Goal: Information Seeking & Learning: Learn about a topic

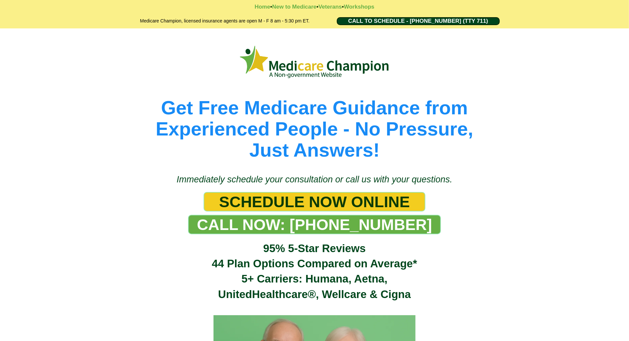
click at [41, 48] on div "Get Free Medicare Guidance from Experienced People - No Pressure, Just Answers!" at bounding box center [314, 97] width 629 height 139
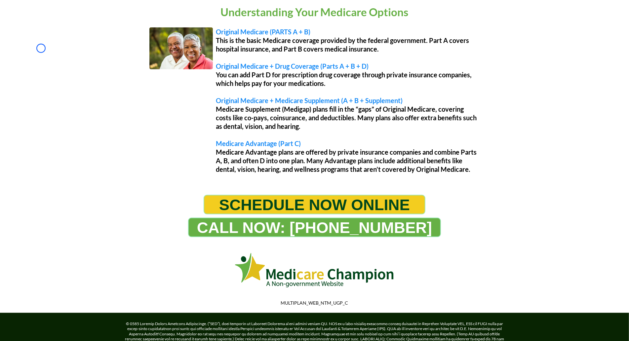
scroll to position [555, 0]
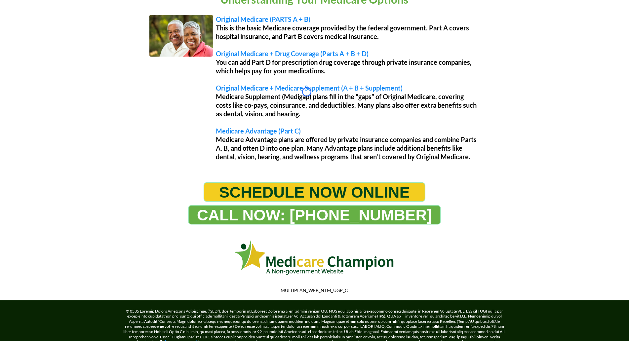
click at [41, 48] on div "Understanding Your Medicare Options Original Medicare (PARTS A + B) This is the…" at bounding box center [314, 77] width 629 height 197
click at [37, 35] on div "Understanding Your Medicare Options Original Medicare (PARTS A + B) This is the…" at bounding box center [314, 77] width 629 height 197
click at [53, 33] on div "Understanding Your Medicare Options Original Medicare (PARTS A + B) This is the…" at bounding box center [314, 77] width 629 height 197
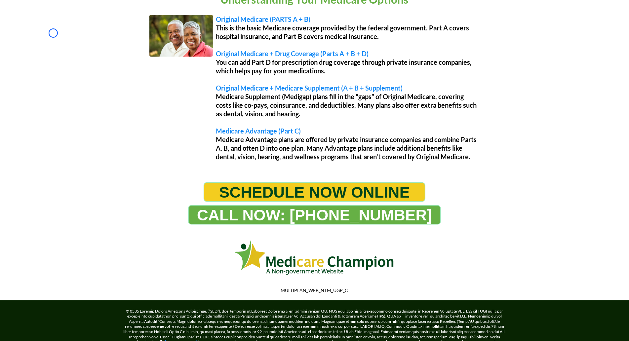
scroll to position [618, 0]
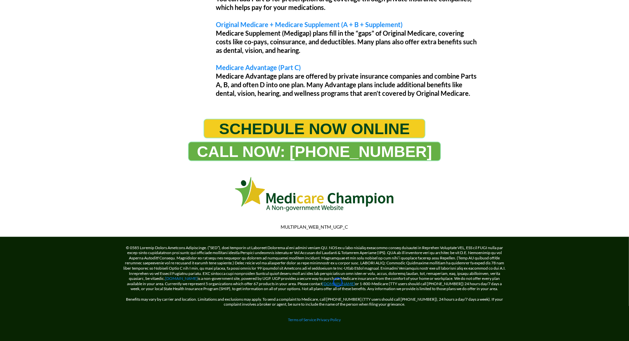
click at [338, 282] on link "[DOMAIN_NAME]" at bounding box center [339, 283] width 33 height 5
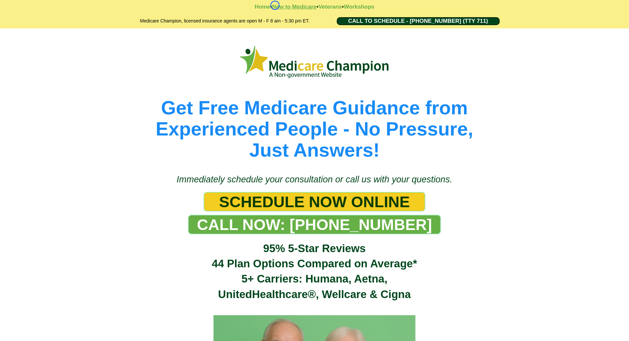
click at [275, 5] on strong "New to Medicare" at bounding box center [294, 7] width 44 height 6
click at [255, 6] on strong "Home" at bounding box center [263, 7] width 16 height 6
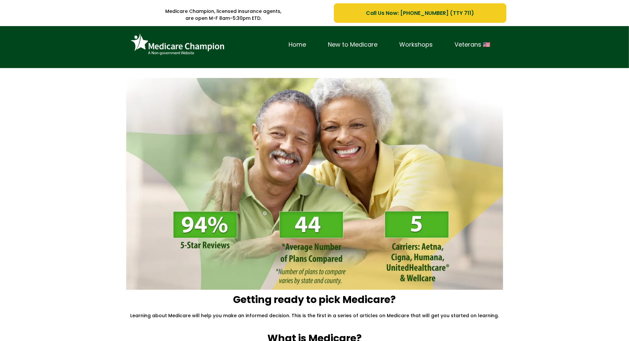
click at [48, 52] on div "Home New to Medicare Workshops Veterans 🇺🇸" at bounding box center [314, 47] width 629 height 42
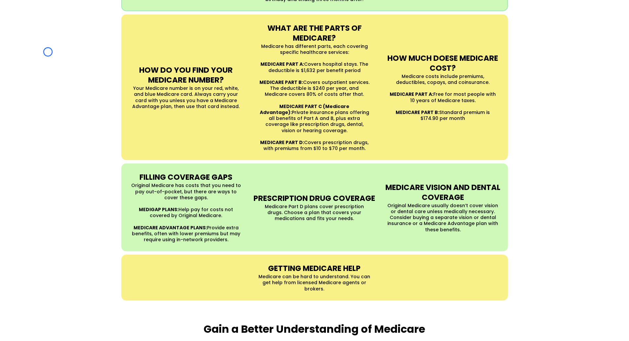
scroll to position [609, 0]
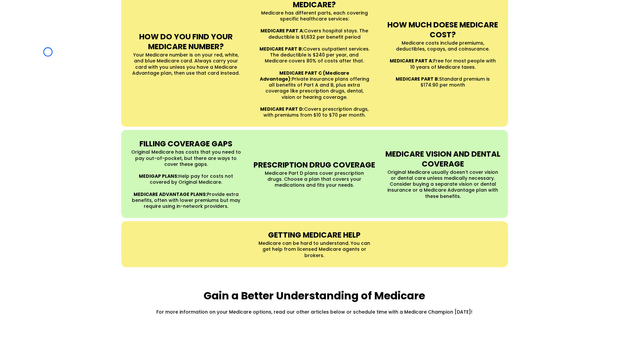
click at [48, 52] on div "UNDERSTANDING MEDICARE Medicare is a Federal health insurance program for peopl…" at bounding box center [314, 27] width 629 height 494
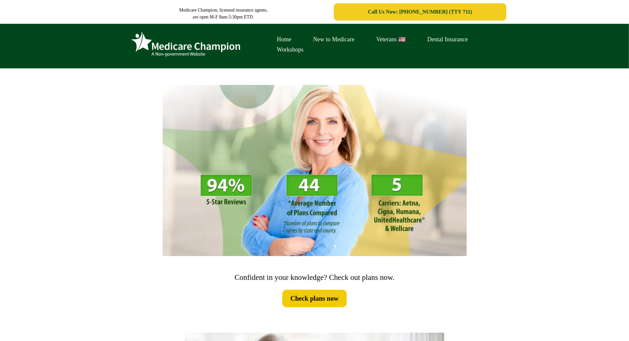
click at [39, 60] on div "Home New to Medicare Veterans 🇺🇸 Dental Insurance Workshops" at bounding box center [314, 46] width 629 height 45
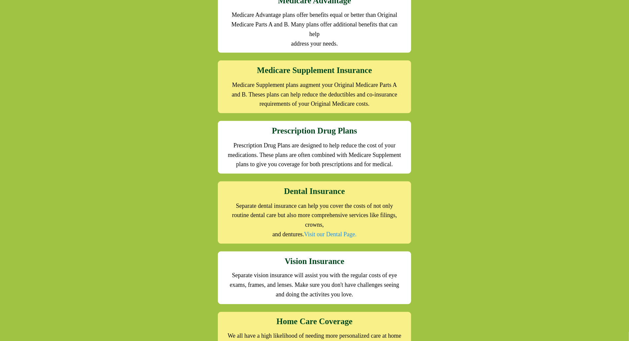
scroll to position [712, 0]
